Goal: Information Seeking & Learning: Find specific fact

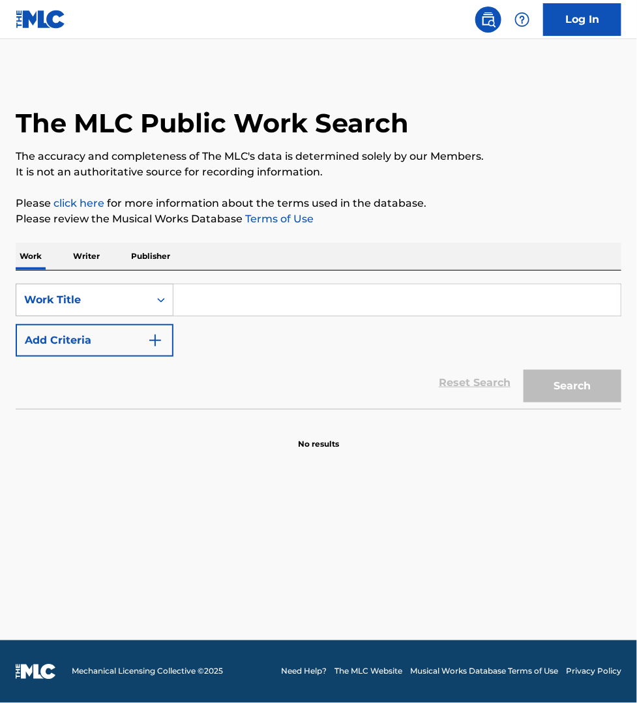
click at [89, 297] on div "Work Title" at bounding box center [82, 300] width 117 height 16
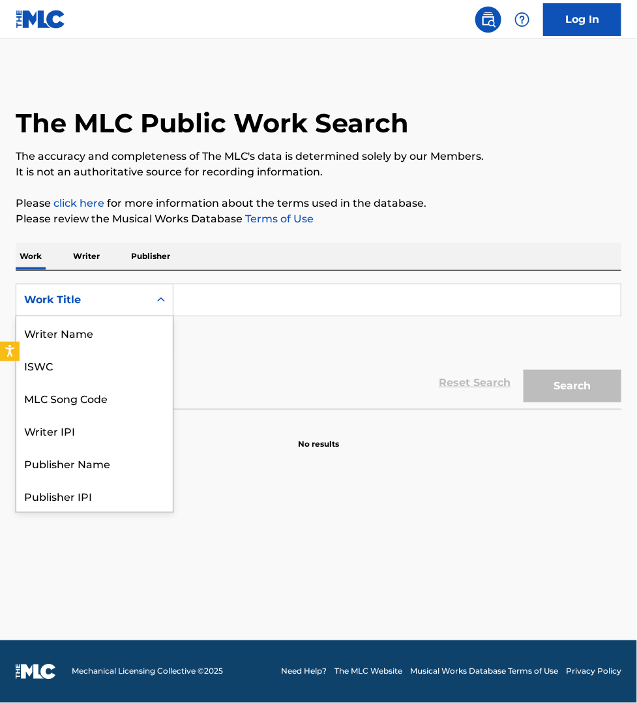
scroll to position [65, 0]
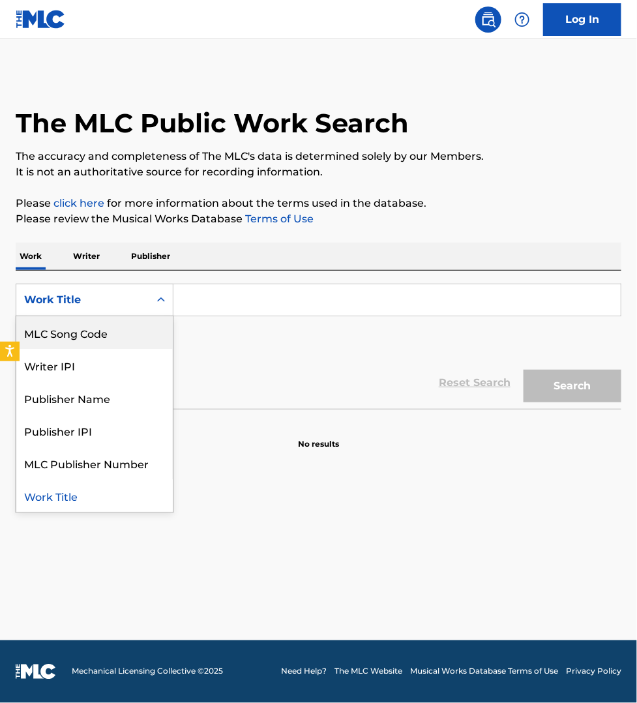
click at [89, 327] on div "MLC Song Code" at bounding box center [94, 332] width 156 height 33
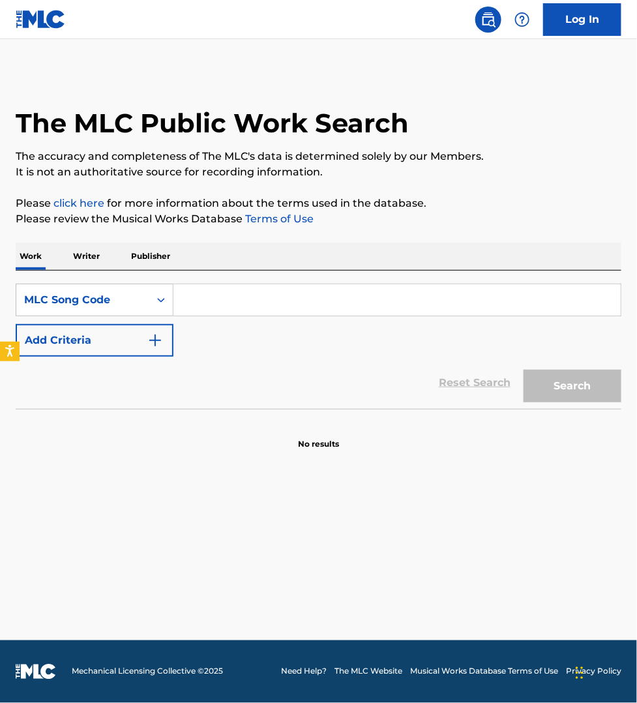
click at [196, 308] on input "Search Form" at bounding box center [396, 299] width 447 height 31
paste input "DS5BQ5"
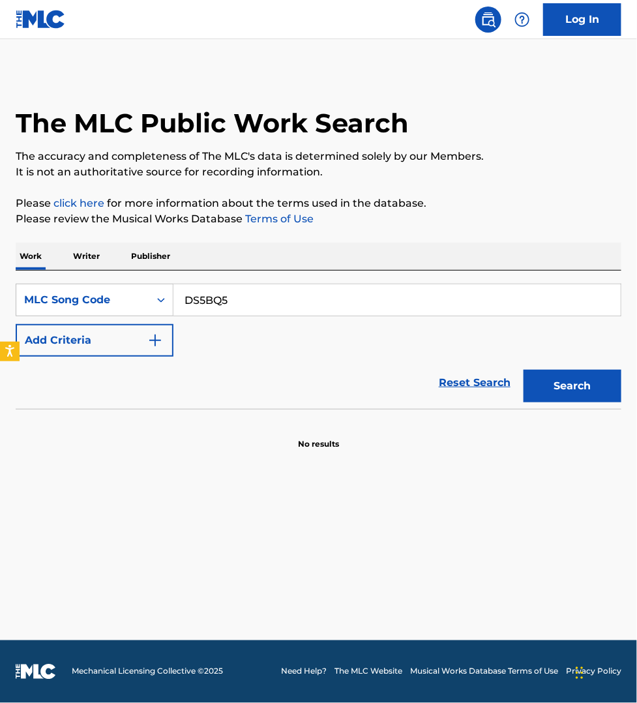
type input "DS5BQ5"
click at [524, 370] on button "Search" at bounding box center [573, 386] width 98 height 33
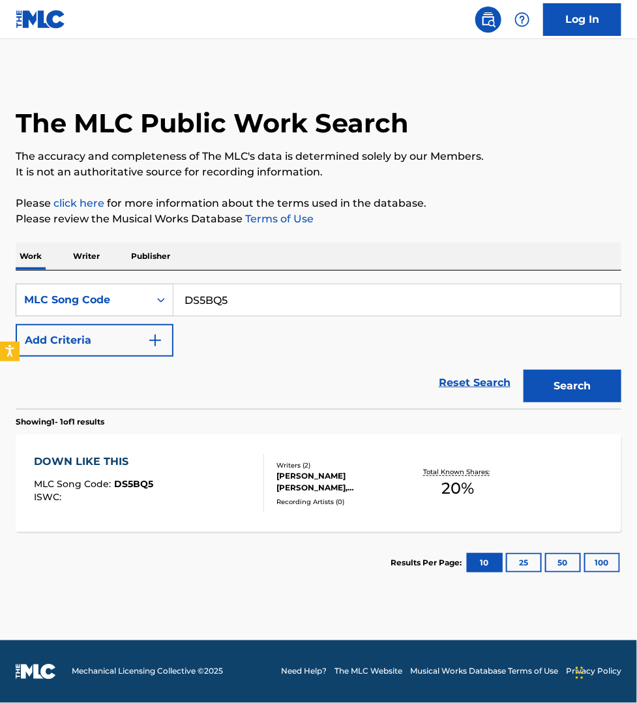
click at [189, 474] on div "DOWN LIKE THIS MLC Song Code : DS5BQ5 ISWC :" at bounding box center [149, 483] width 230 height 59
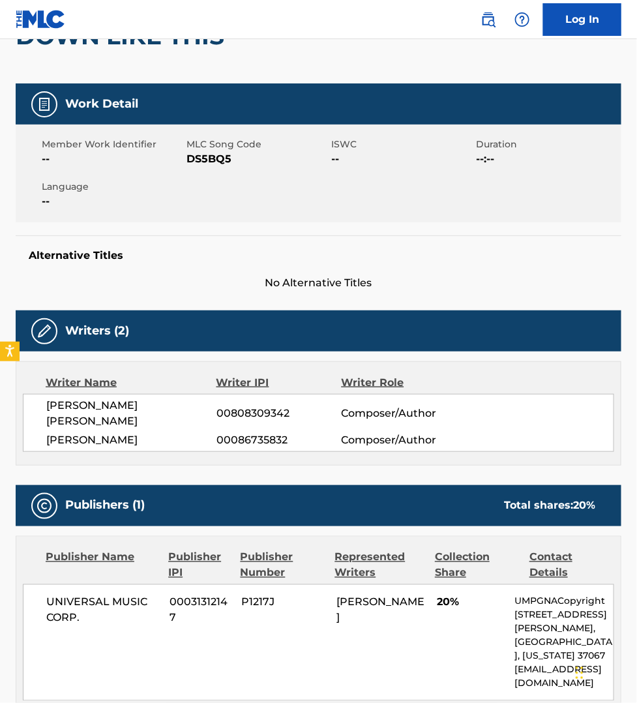
scroll to position [126, 0]
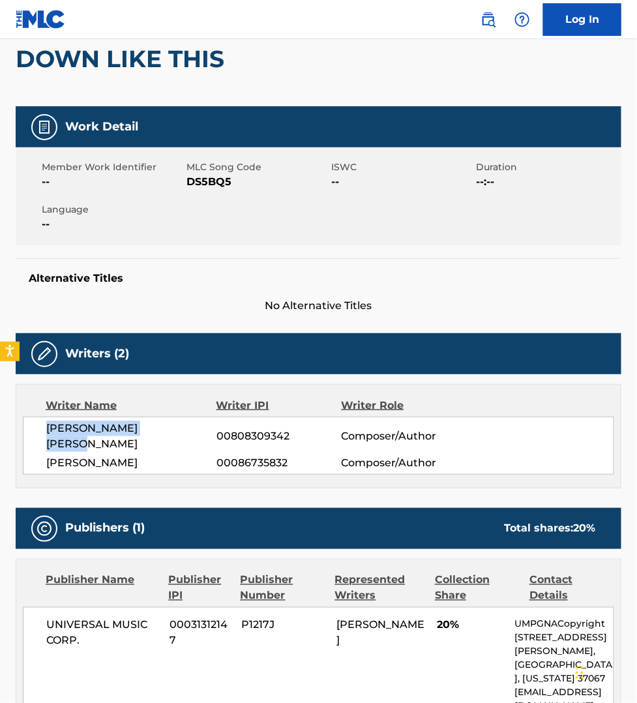
drag, startPoint x: 178, startPoint y: 429, endPoint x: 49, endPoint y: 425, distance: 129.2
click at [49, 425] on span "[PERSON_NAME] [PERSON_NAME]" at bounding box center [131, 436] width 170 height 31
copy span "[PERSON_NAME] [PERSON_NAME]"
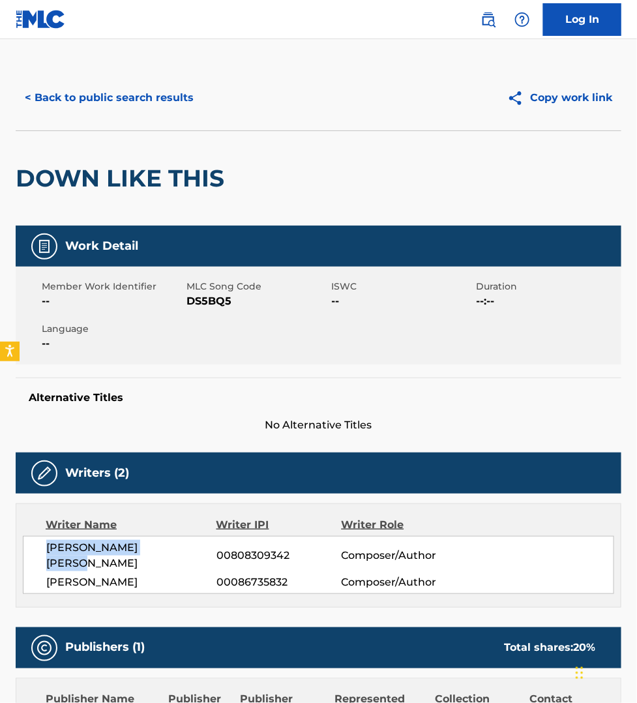
scroll to position [0, 0]
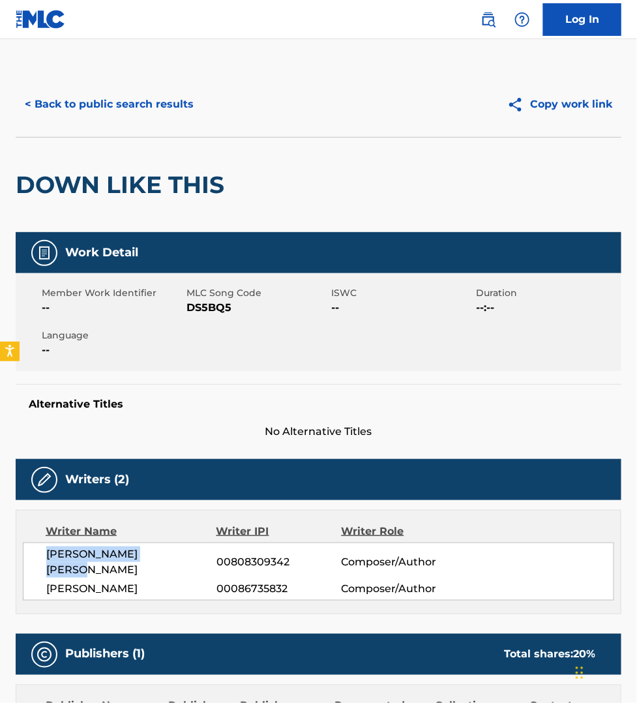
click at [138, 96] on button "< Back to public search results" at bounding box center [109, 104] width 187 height 33
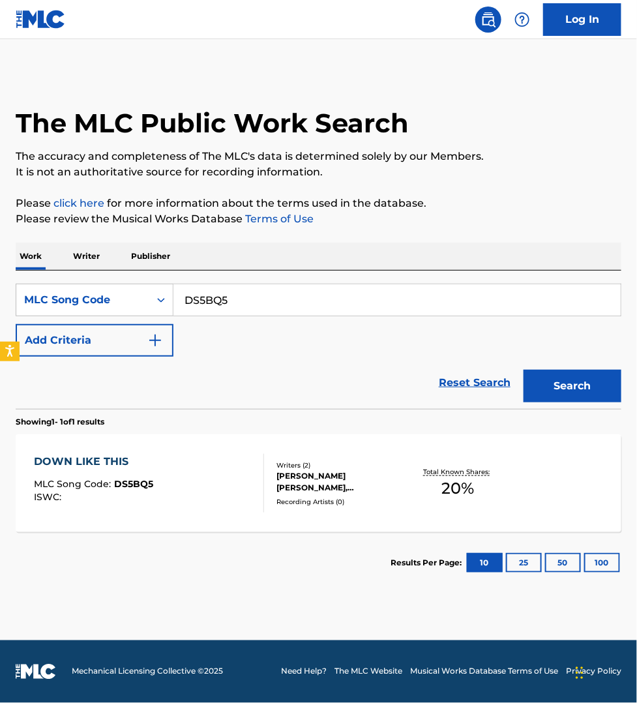
click at [100, 258] on p "Writer" at bounding box center [86, 256] width 35 height 27
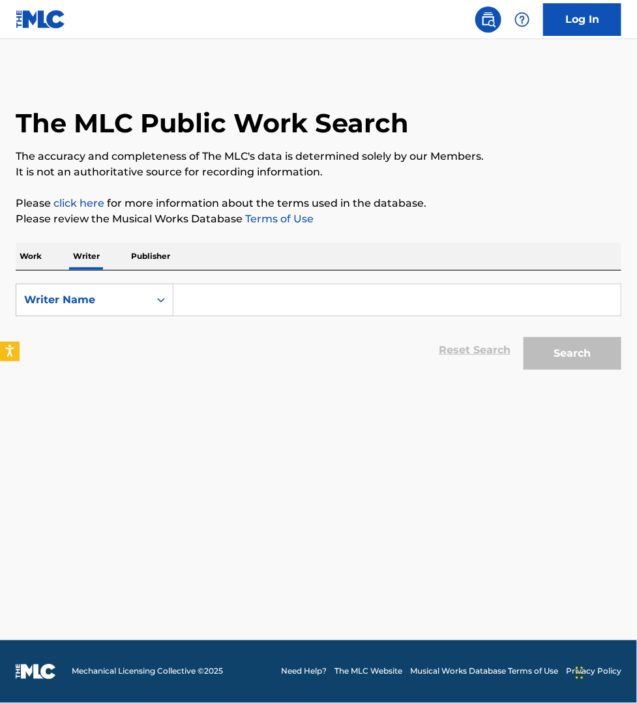
click at [236, 294] on input "Search Form" at bounding box center [396, 299] width 447 height 31
paste input "[PERSON_NAME] [PERSON_NAME]"
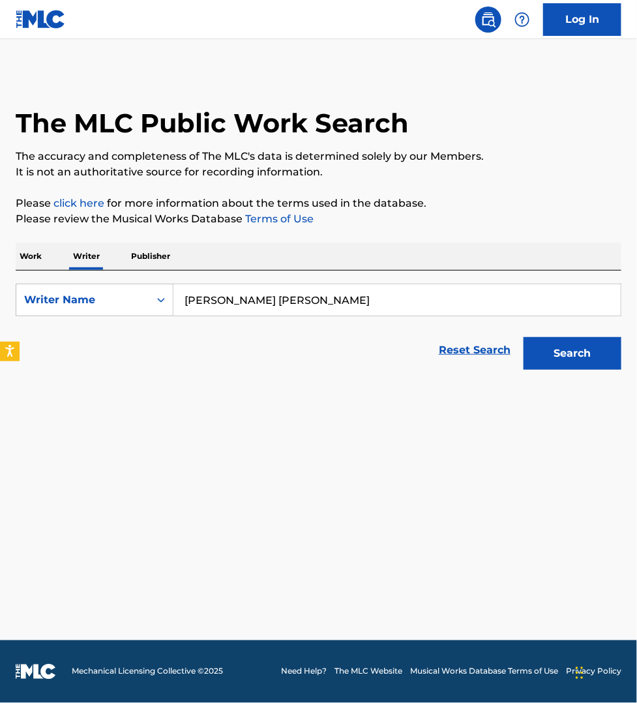
type input "[PERSON_NAME] [PERSON_NAME]"
click at [562, 356] on button "Search" at bounding box center [573, 353] width 98 height 33
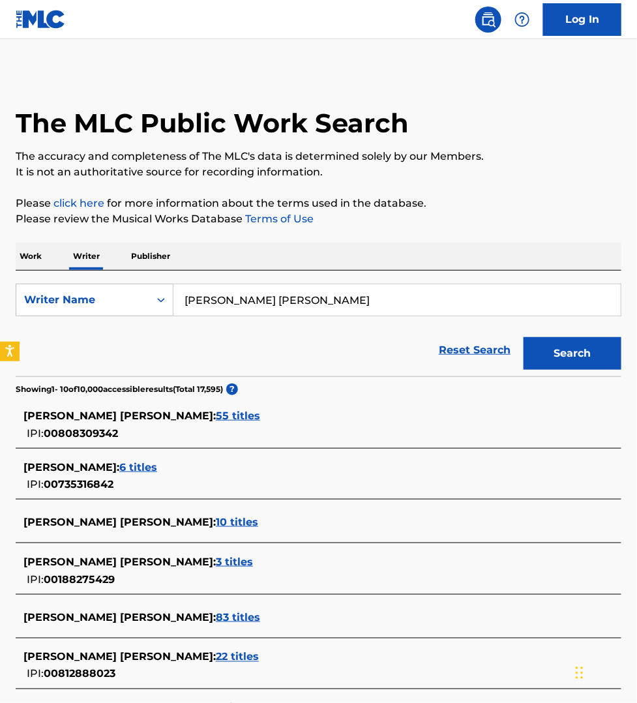
click at [216, 415] on span "55 titles" at bounding box center [238, 415] width 44 height 12
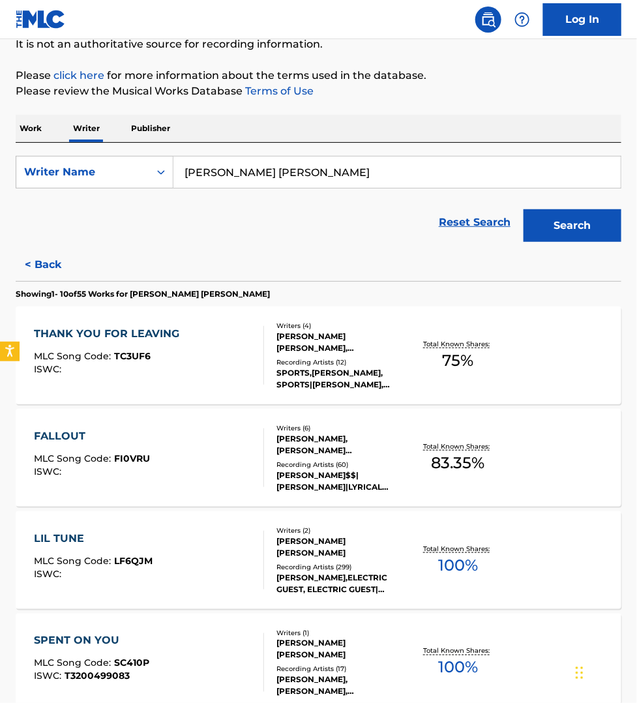
scroll to position [163, 0]
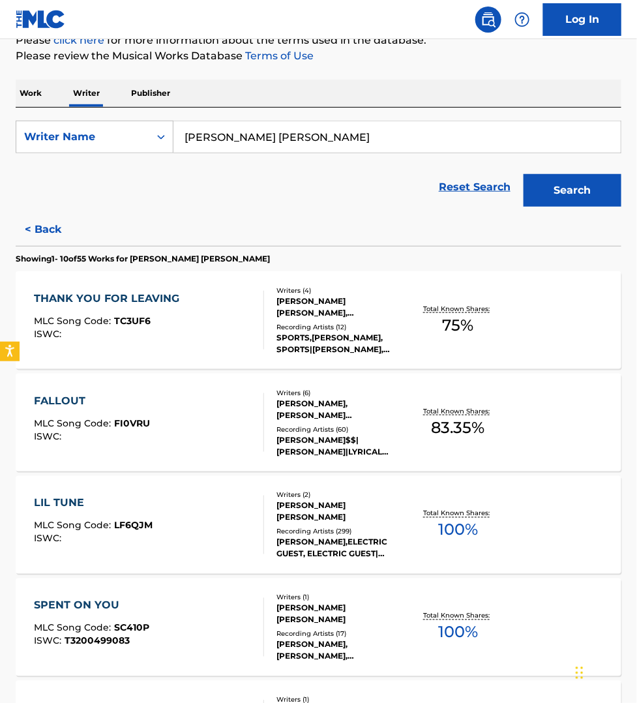
click at [226, 513] on div "LIL TUNE MLC Song Code : LF6QJM ISWC :" at bounding box center [149, 525] width 230 height 59
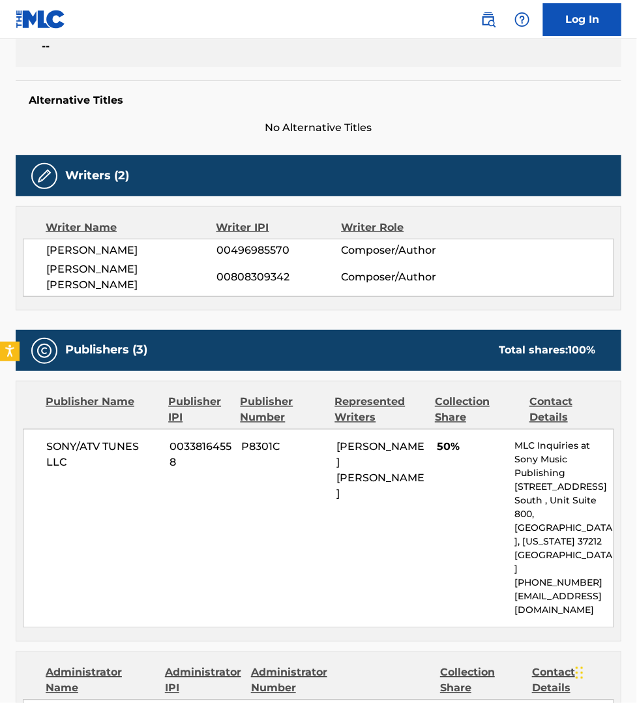
scroll to position [305, 0]
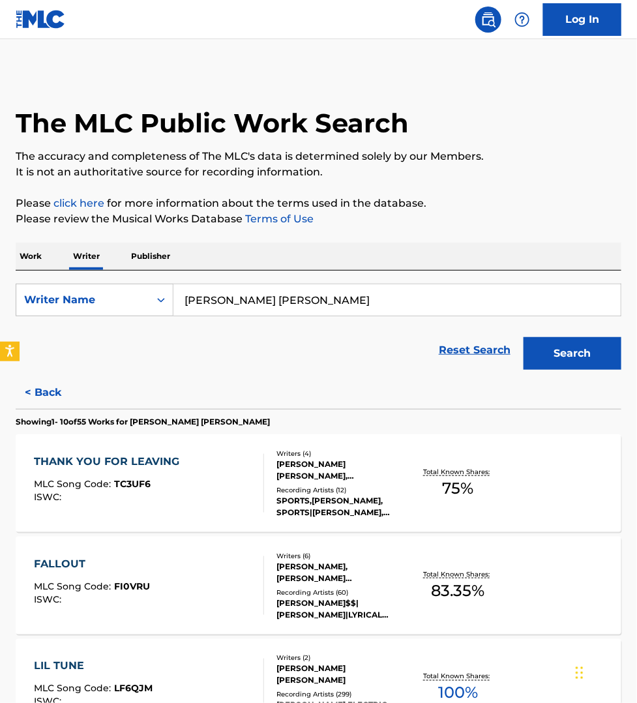
click at [27, 255] on p "Work" at bounding box center [31, 256] width 30 height 27
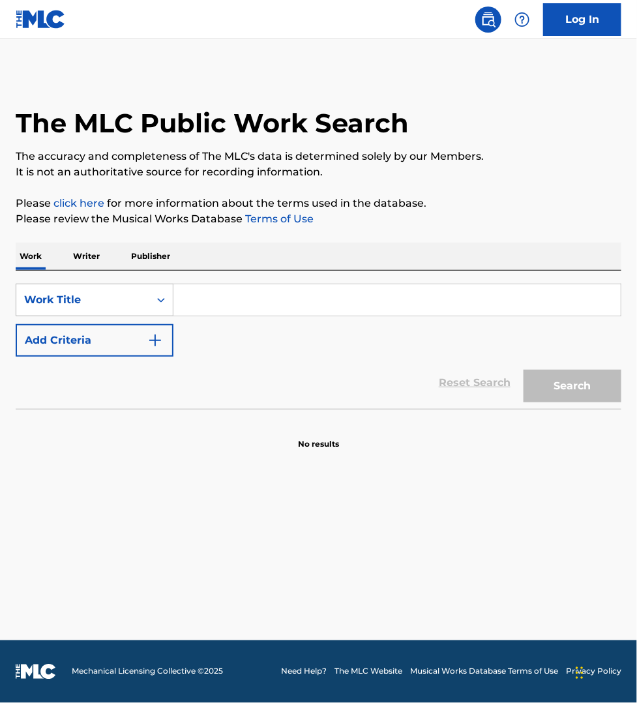
click at [65, 304] on div "Work Title" at bounding box center [82, 300] width 117 height 16
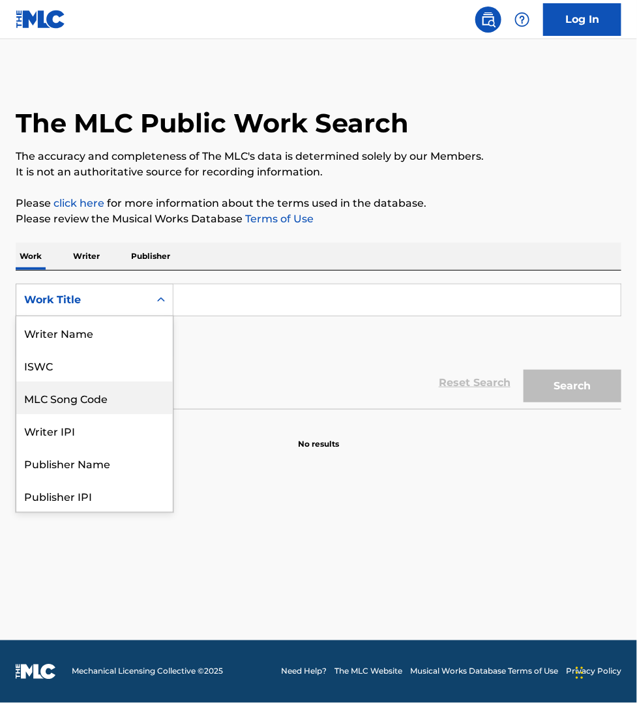
scroll to position [65, 0]
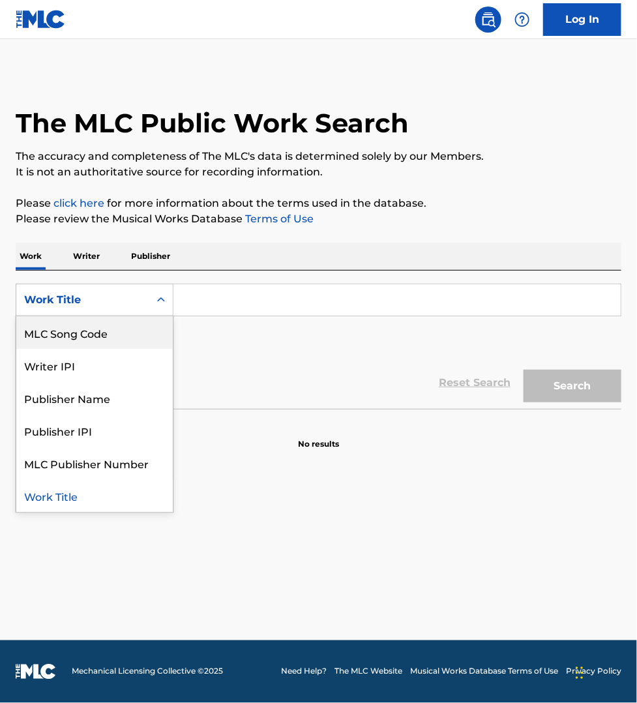
click at [68, 327] on div "MLC Song Code" at bounding box center [94, 332] width 156 height 33
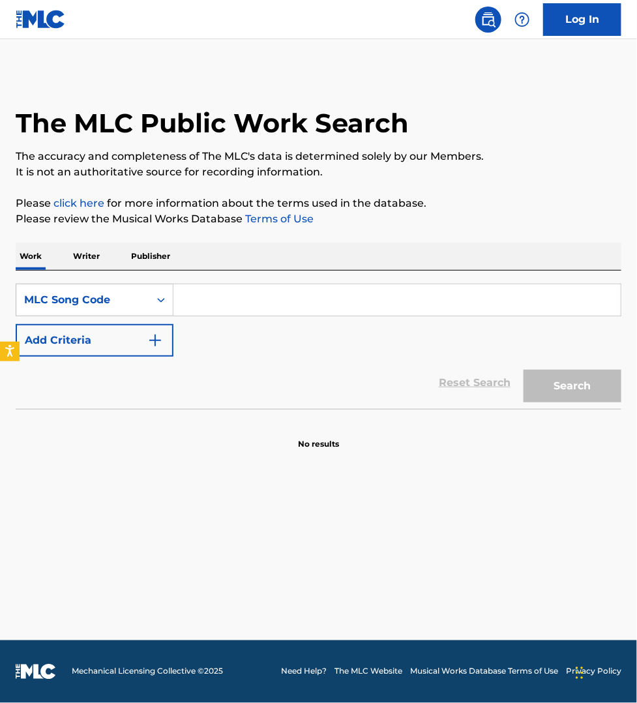
click at [207, 301] on input "Search Form" at bounding box center [396, 299] width 447 height 31
paste input "S62WUJ"
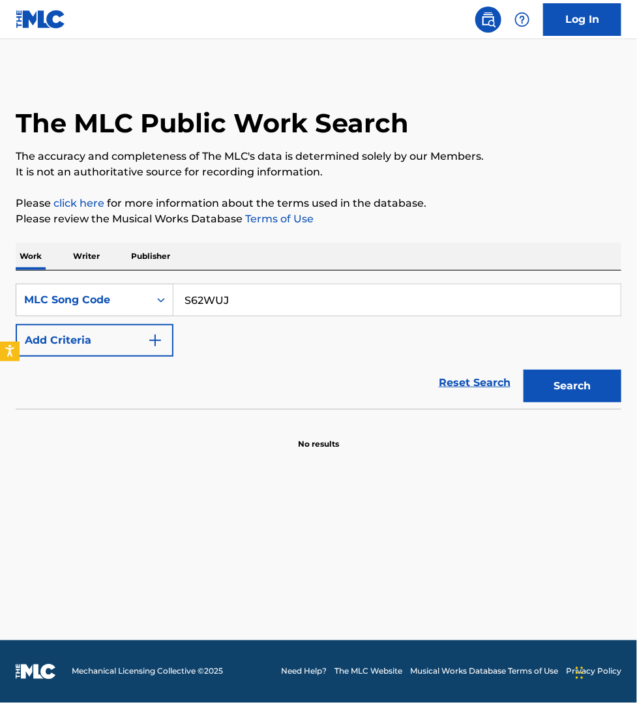
type input "S62WUJ"
click at [524, 370] on button "Search" at bounding box center [573, 386] width 98 height 33
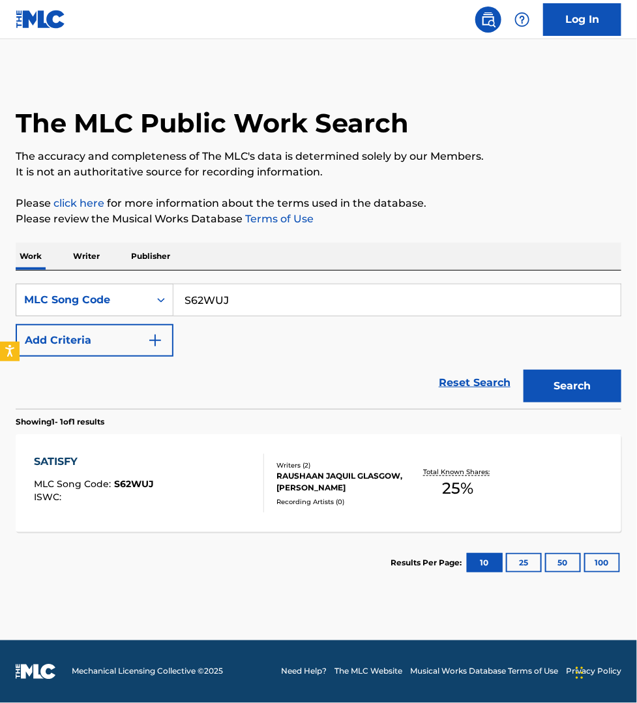
click at [200, 468] on div "SATISFY MLC Song Code : S62WUJ ISWC :" at bounding box center [149, 483] width 230 height 59
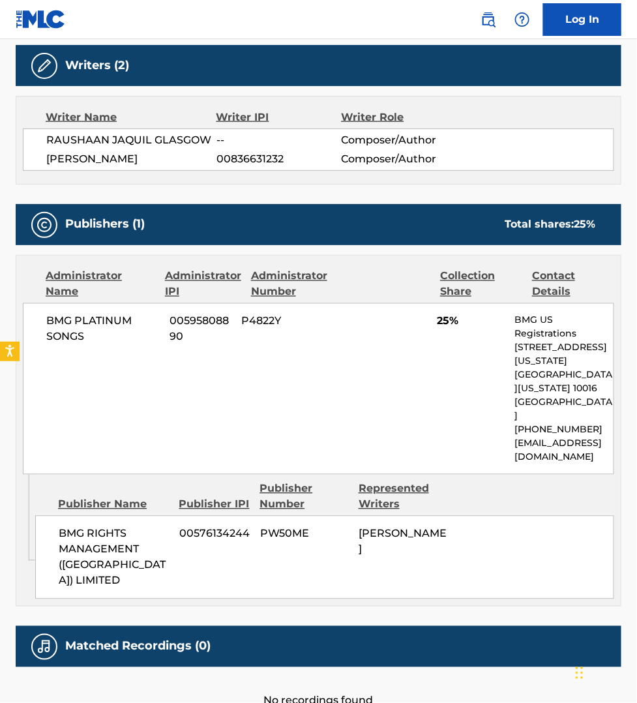
scroll to position [428, 0]
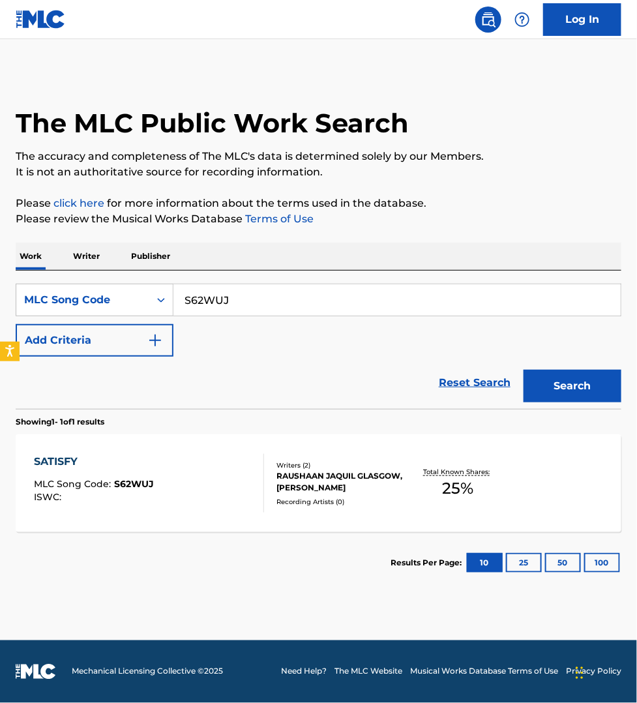
click at [235, 298] on input "S62WUJ" at bounding box center [396, 299] width 447 height 31
paste input "FB6TPS"
type input "FB6TPS"
click at [524, 370] on button "Search" at bounding box center [573, 386] width 98 height 33
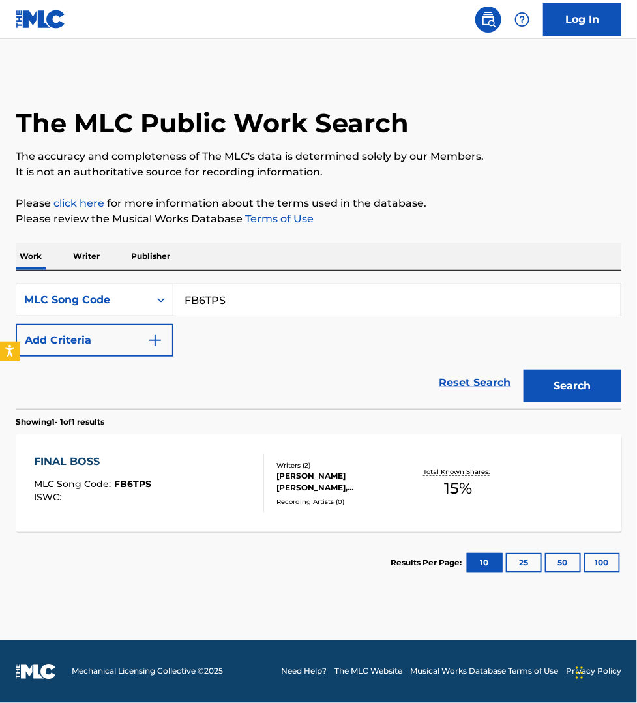
click at [235, 483] on div "FINAL BOSS MLC Song Code : FB6TPS ISWC :" at bounding box center [149, 483] width 230 height 59
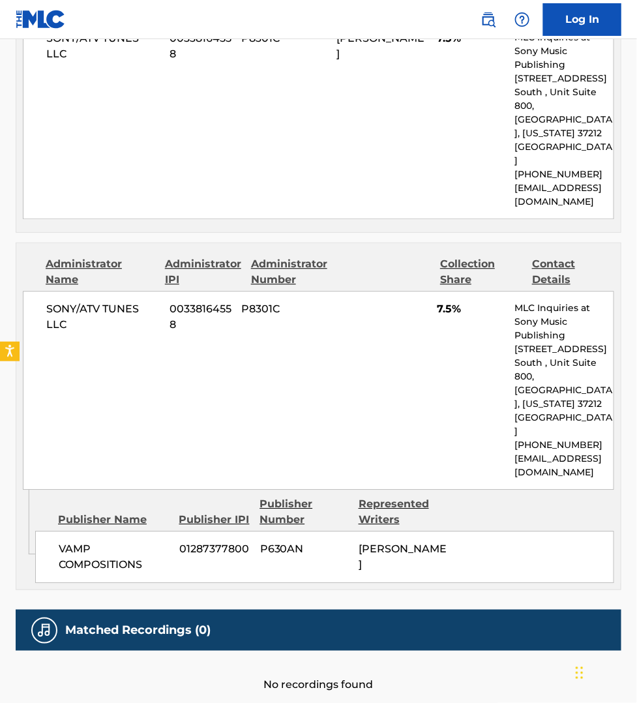
scroll to position [715, 0]
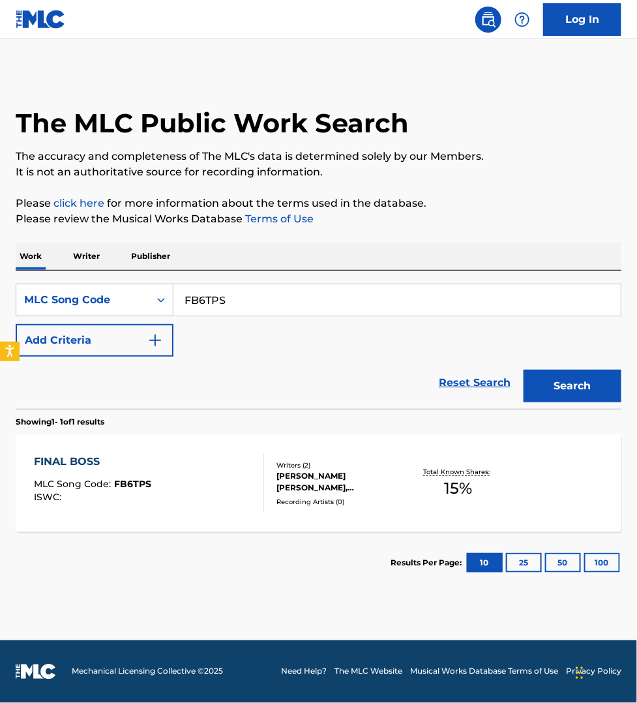
click at [256, 303] on input "FB6TPS" at bounding box center [396, 299] width 447 height 31
paste input "BVC5R4"
click at [524, 370] on button "Search" at bounding box center [573, 386] width 98 height 33
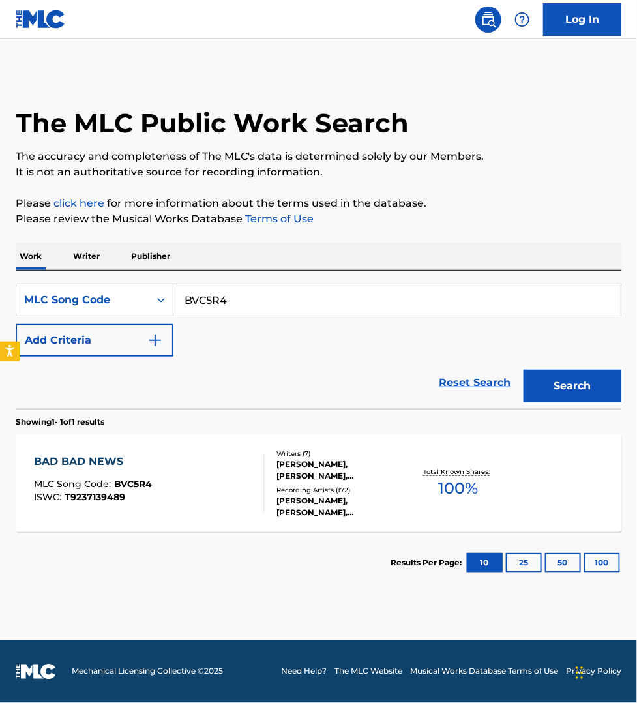
click at [240, 305] on input "BVC5R4" at bounding box center [396, 299] width 447 height 31
paste input "HV7980"
type input "HV7980"
click at [524, 370] on button "Search" at bounding box center [573, 386] width 98 height 33
